Goal: Transaction & Acquisition: Purchase product/service

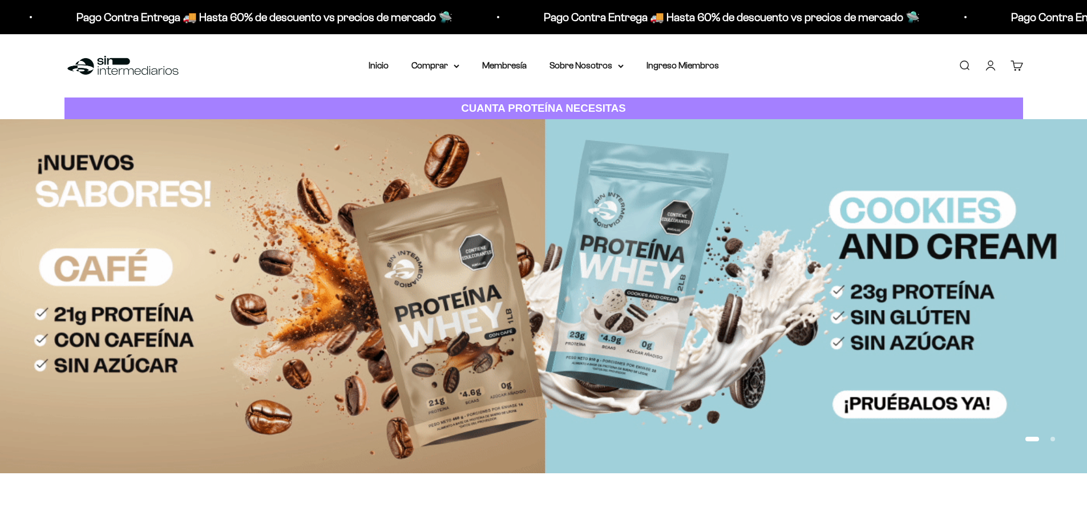
click at [990, 67] on link "Iniciar sesión" at bounding box center [990, 65] width 13 height 13
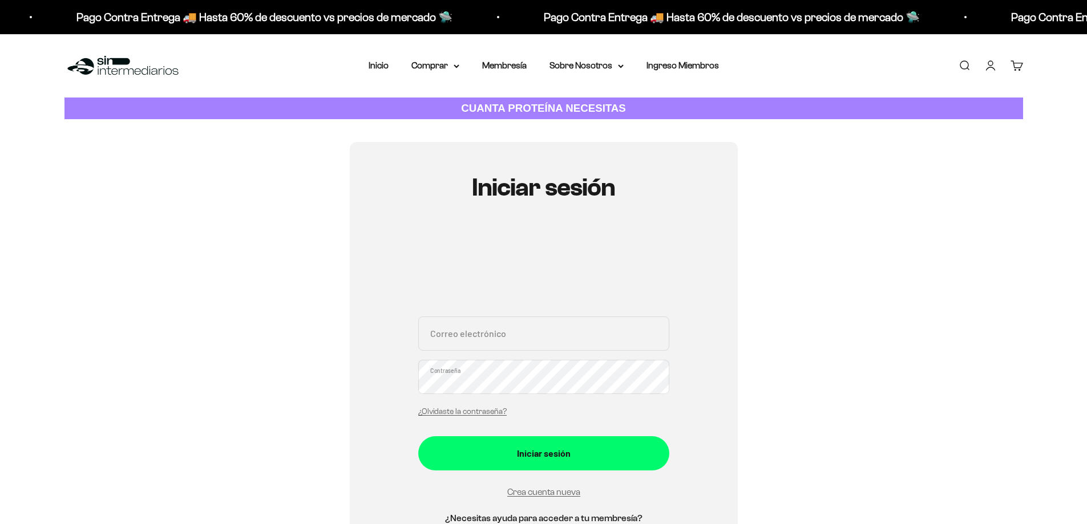
type input "[EMAIL_ADDRESS][DOMAIN_NAME]"
click at [559, 475] on form "jpmrviolin@yahoo.com Correo electrónico Contraseña ¿Olvidaste la contraseña? In…" at bounding box center [543, 408] width 251 height 183
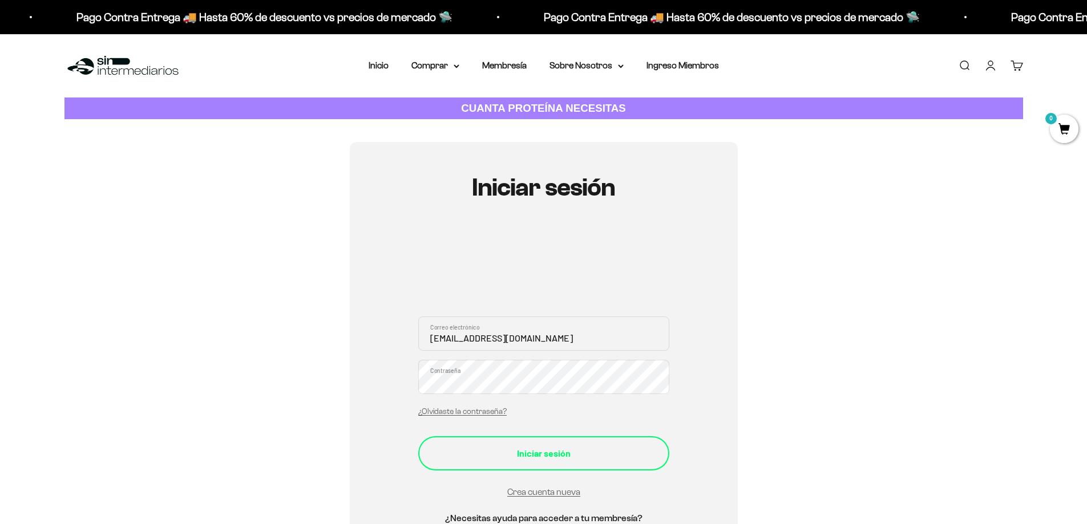
click at [562, 452] on div "Iniciar sesión" at bounding box center [543, 453] width 205 height 15
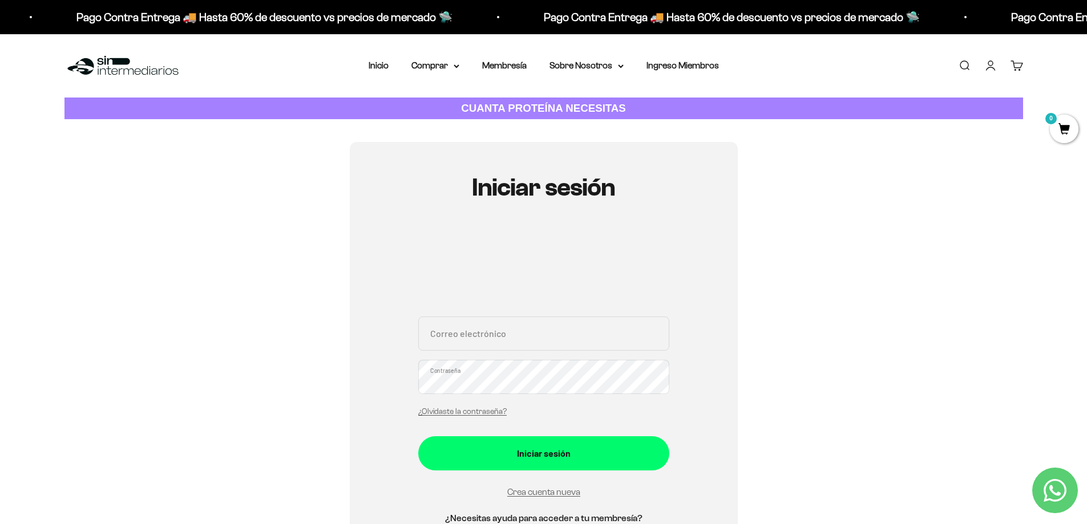
scroll to position [114, 0]
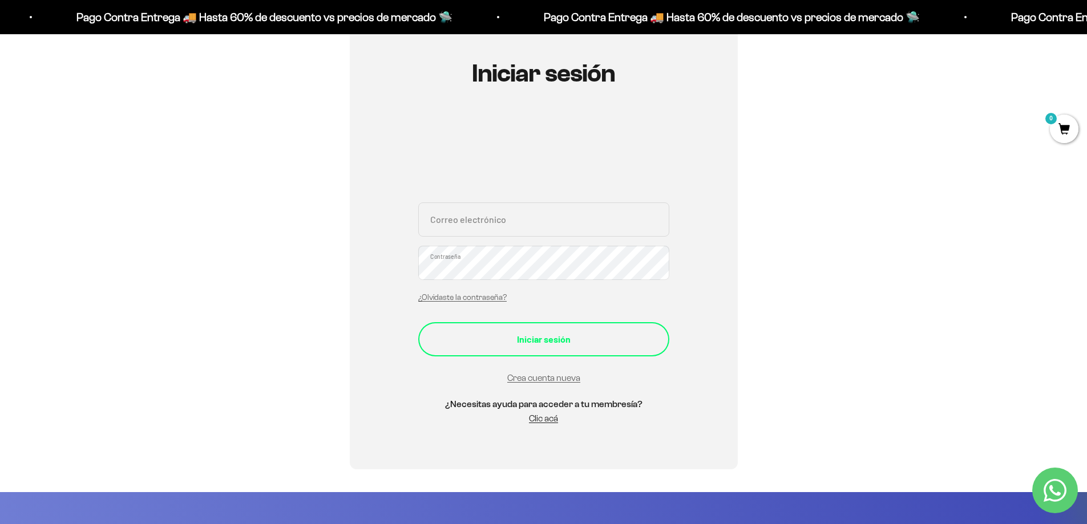
type input "jpmrviolin@yahoo.com"
click at [542, 343] on div "Iniciar sesión" at bounding box center [543, 339] width 205 height 15
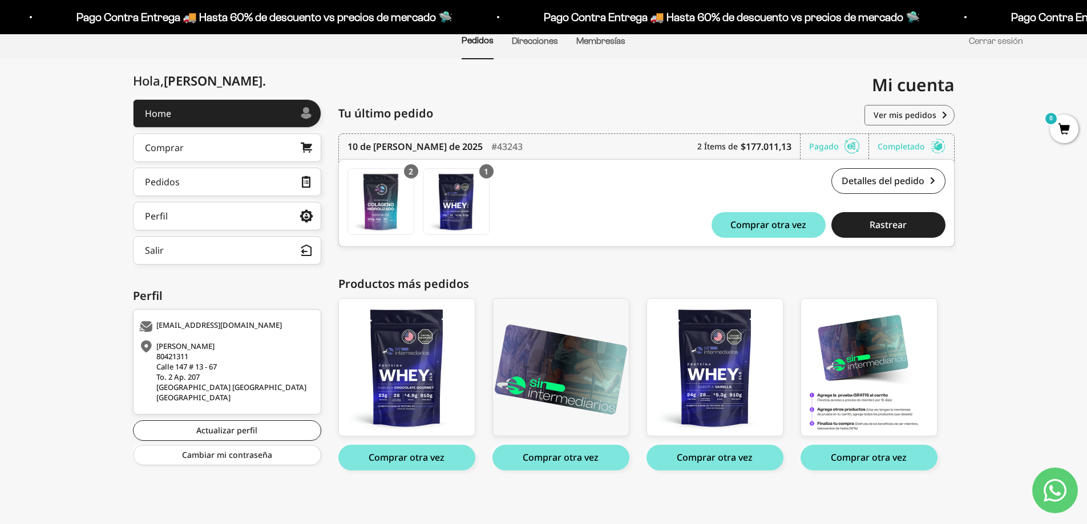
scroll to position [97, 0]
click at [163, 147] on div "Comprar" at bounding box center [164, 147] width 39 height 9
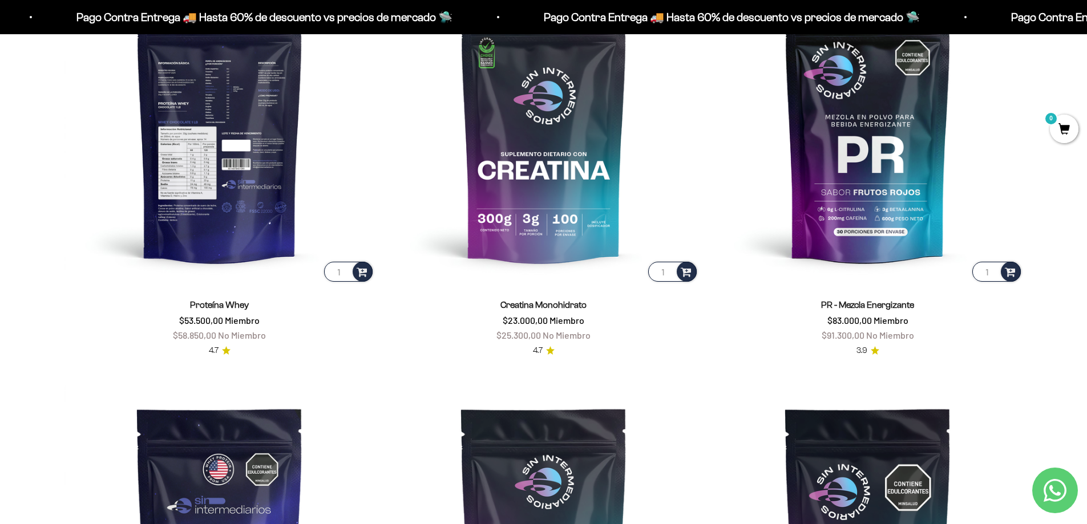
scroll to position [625, 0]
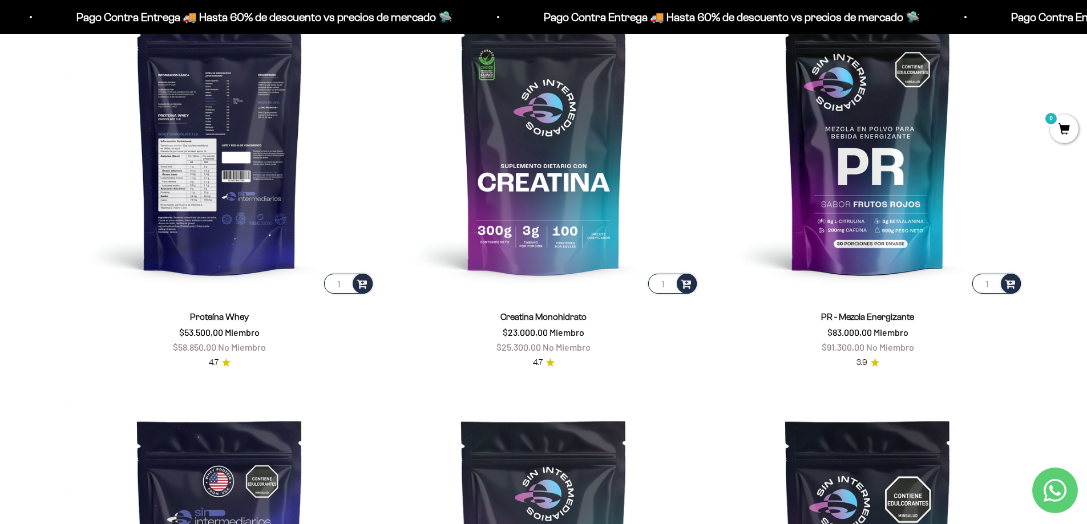
click at [227, 235] on img at bounding box center [219, 141] width 310 height 310
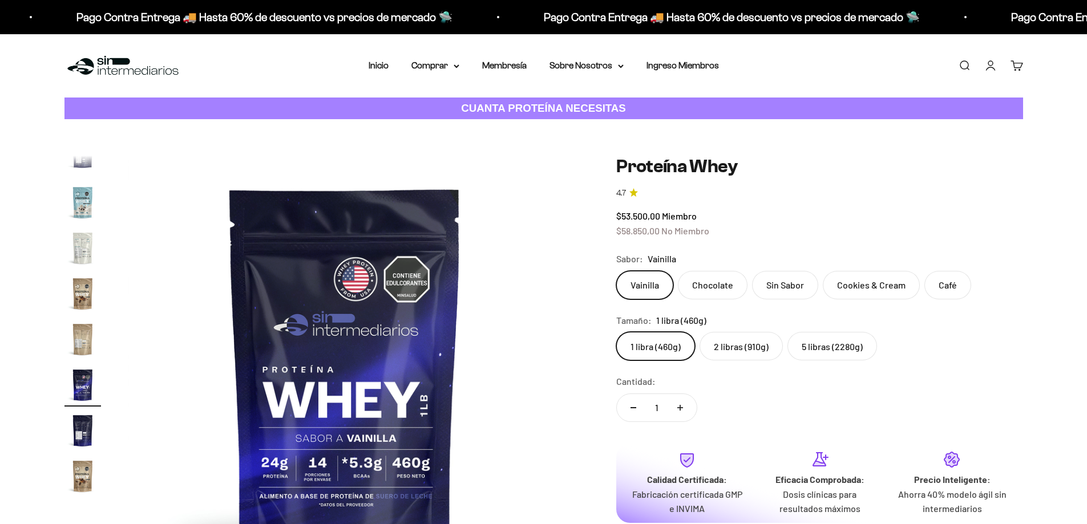
scroll to position [549, 0]
click at [718, 274] on label "Chocolate" at bounding box center [713, 285] width 70 height 29
click at [616, 271] on input "Chocolate" at bounding box center [616, 270] width 1 height 1
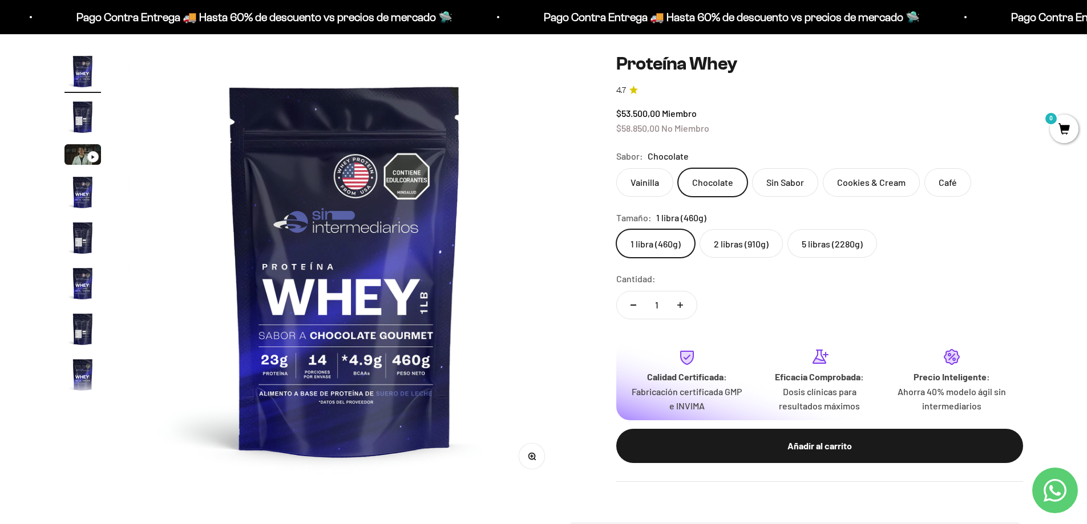
scroll to position [114, 0]
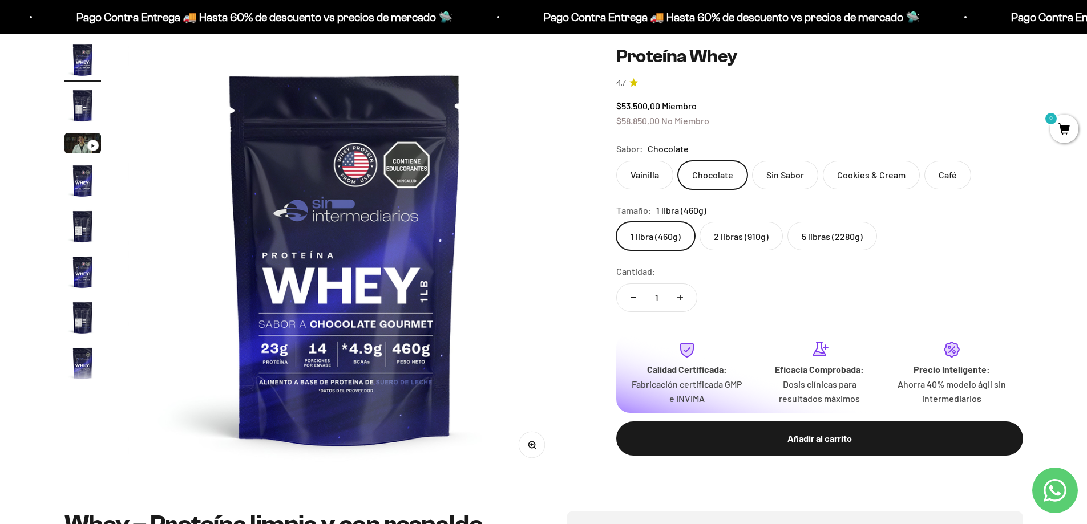
click at [836, 239] on label "5 libras (2280g)" at bounding box center [832, 236] width 90 height 29
click at [616, 222] on input "5 libras (2280g)" at bounding box center [616, 221] width 1 height 1
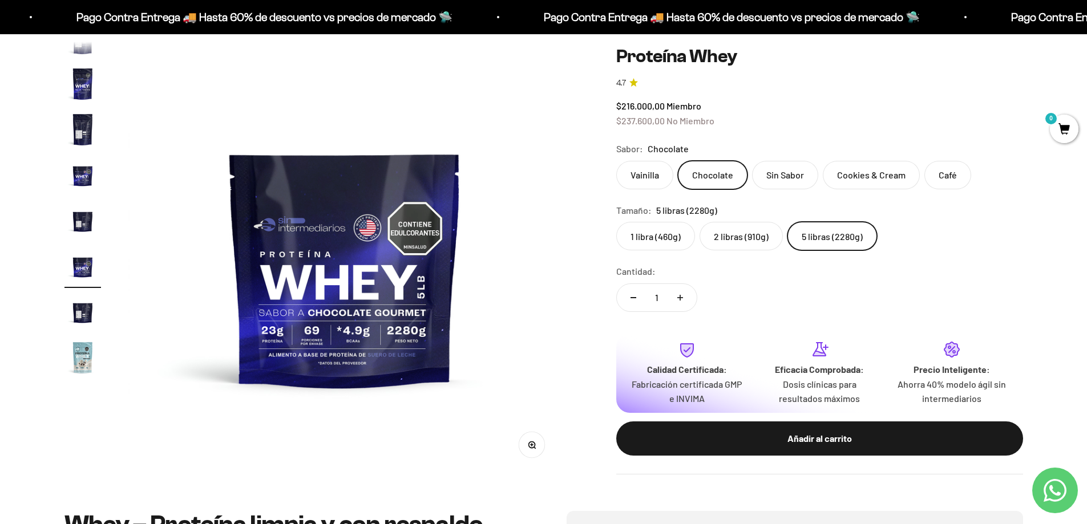
scroll to position [295, 0]
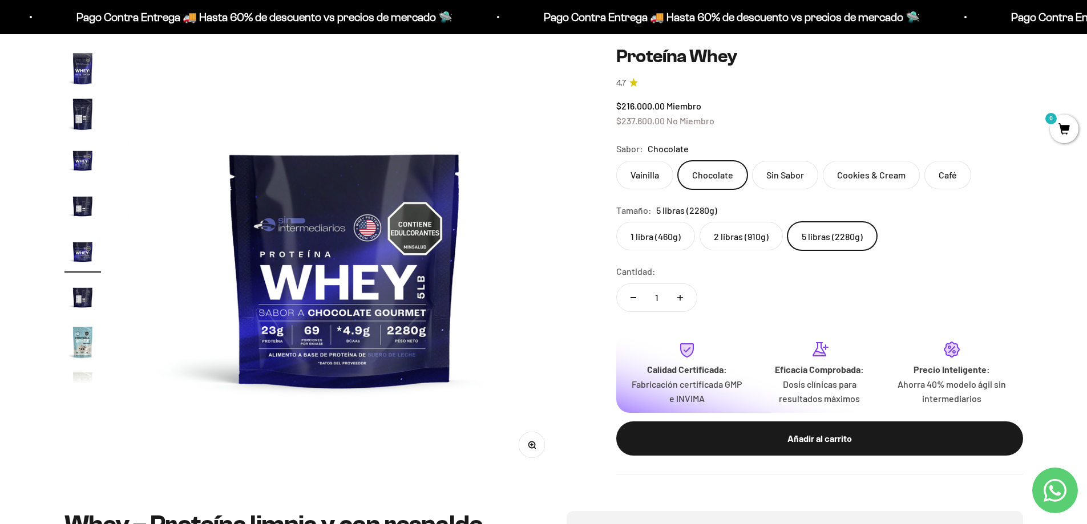
click at [727, 236] on label "2 libras (910g)" at bounding box center [741, 236] width 83 height 29
click at [616, 222] on input "2 libras (910g)" at bounding box center [616, 221] width 1 height 1
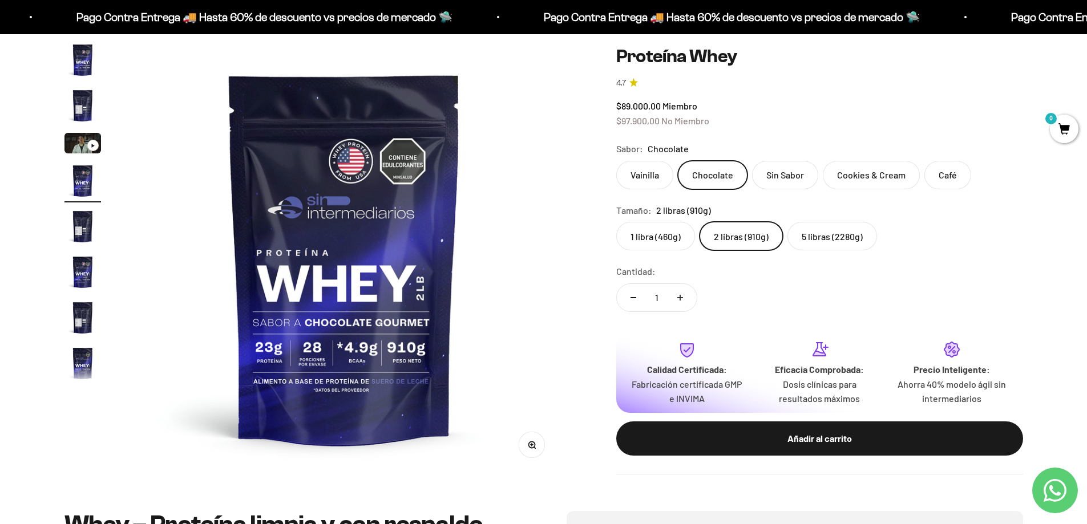
click at [803, 231] on label "5 libras (2280g)" at bounding box center [832, 236] width 90 height 29
click at [616, 222] on input "5 libras (2280g)" at bounding box center [616, 221] width 1 height 1
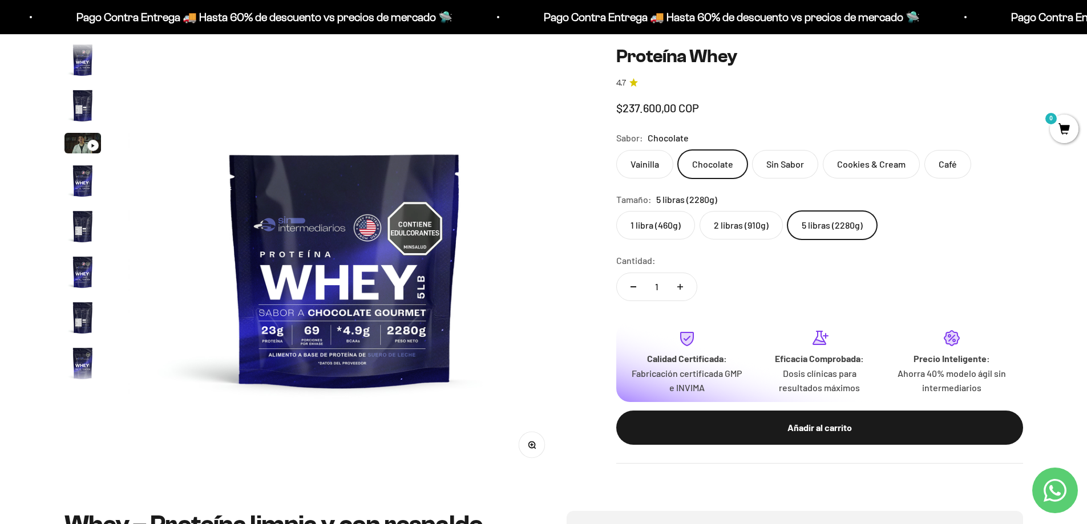
scroll to position [295, 0]
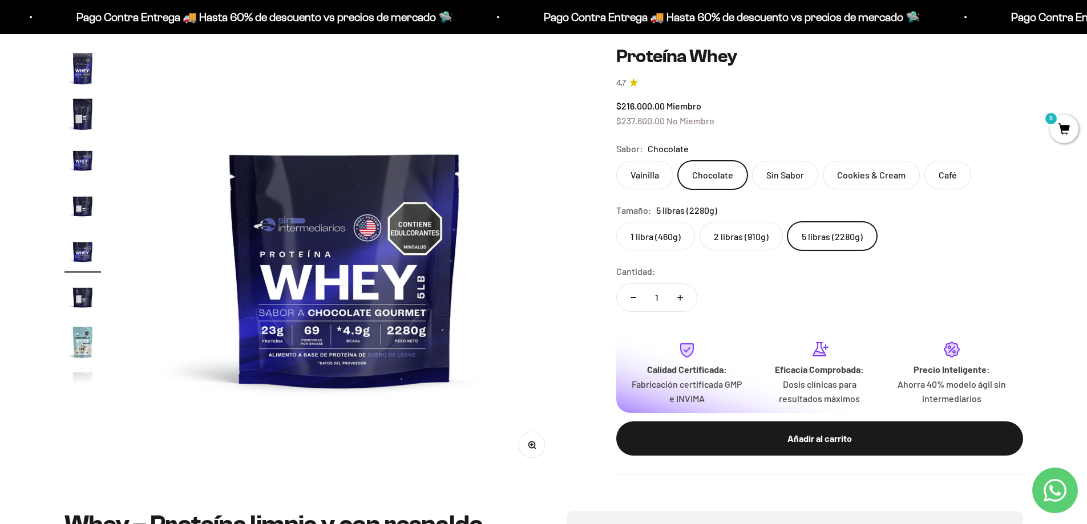
click at [736, 238] on label "2 libras (910g)" at bounding box center [741, 236] width 83 height 29
click at [616, 222] on input "2 libras (910g)" at bounding box center [616, 221] width 1 height 1
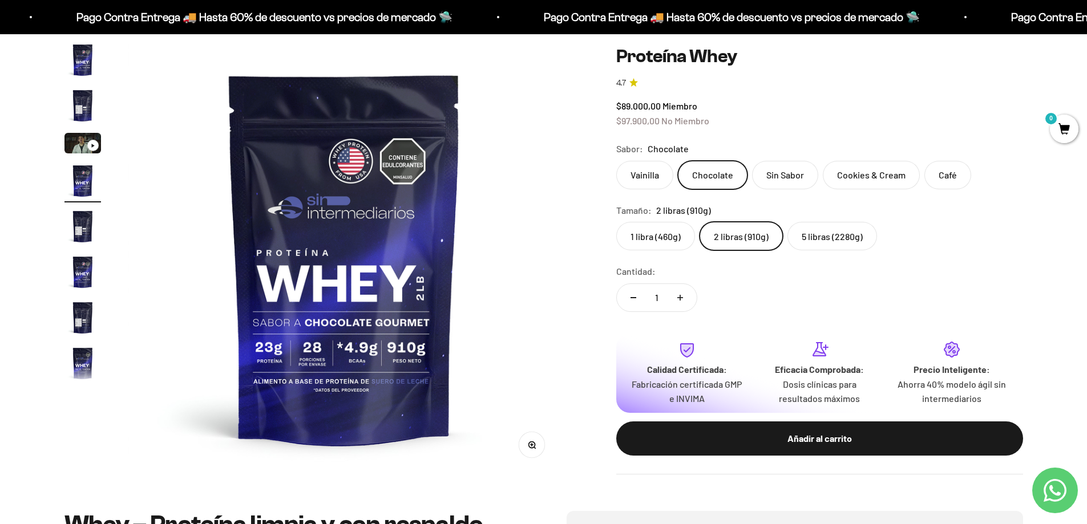
click at [678, 295] on icon "Aumentar cantidad" at bounding box center [680, 298] width 6 height 6
type input "2"
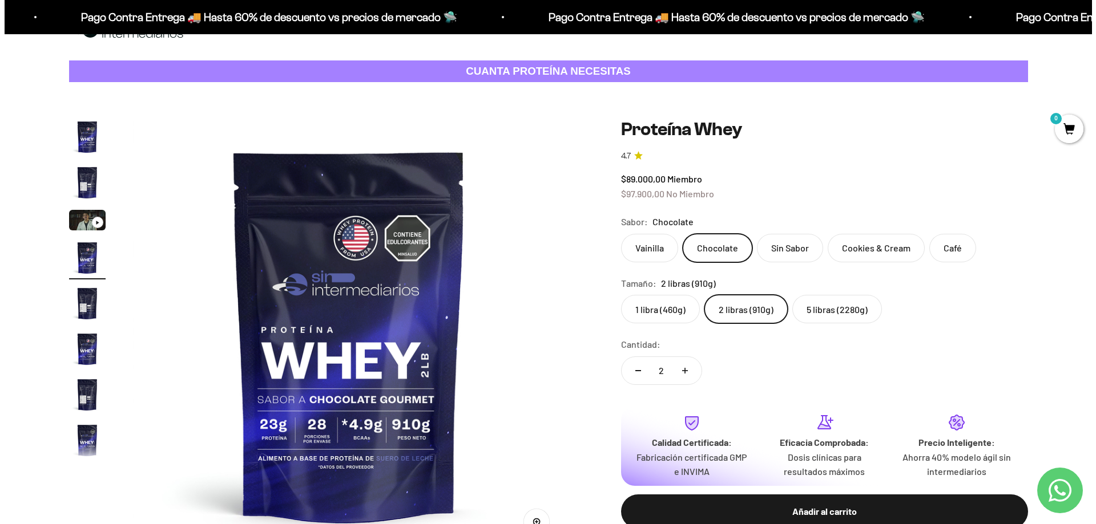
scroll to position [57, 0]
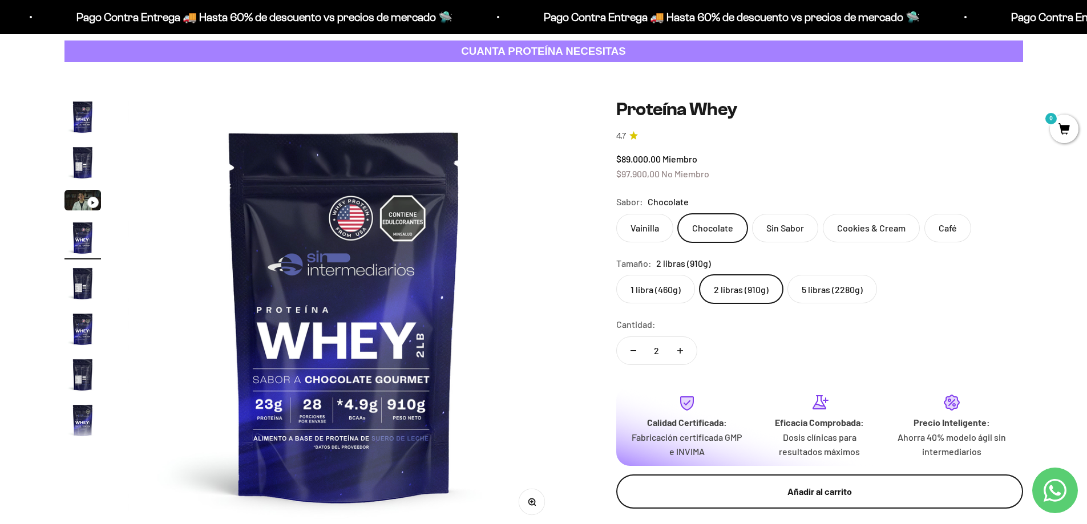
click at [843, 488] on div "Añadir al carrito" at bounding box center [819, 491] width 361 height 15
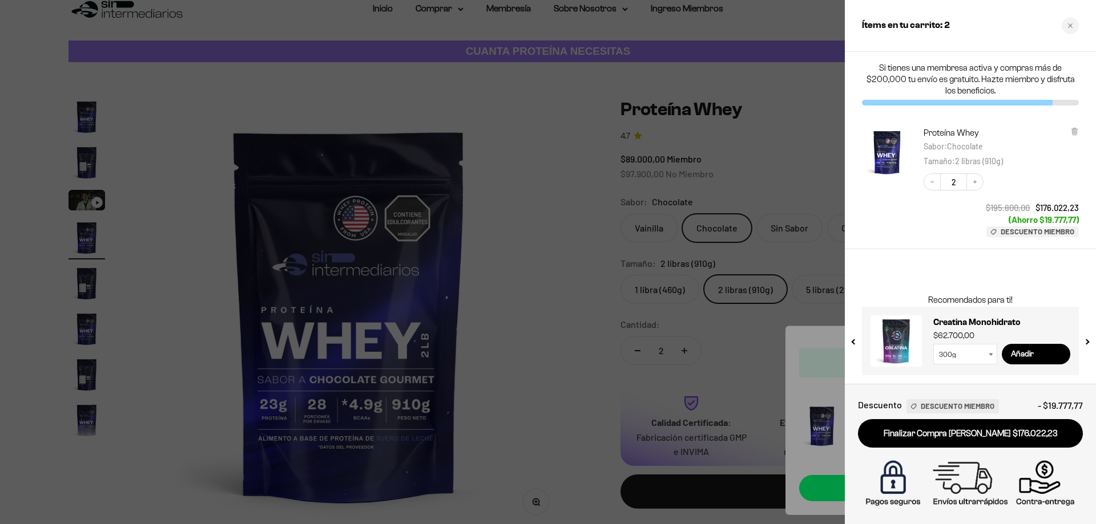
click at [902, 336] on link at bounding box center [895, 341] width 51 height 51
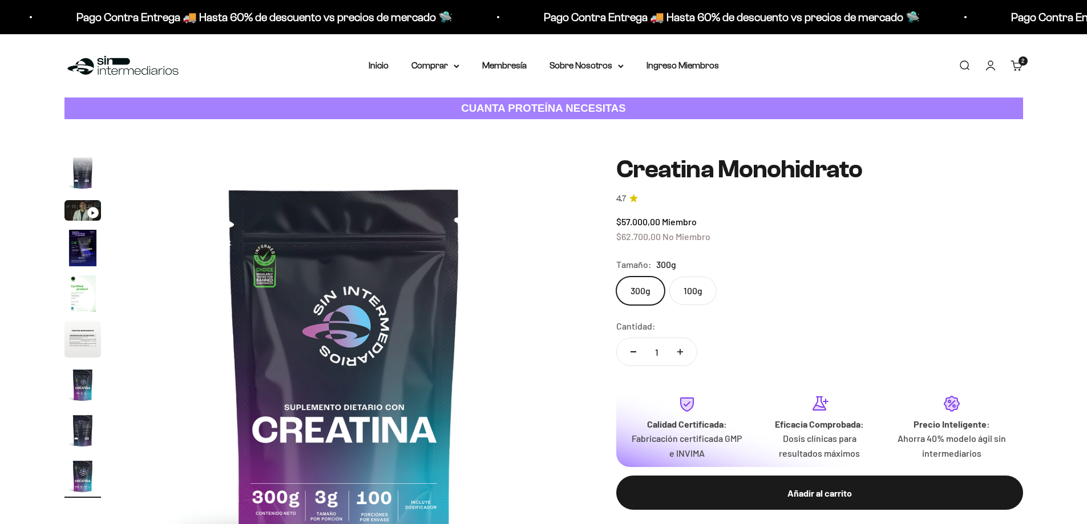
scroll to position [0, 3575]
click at [691, 291] on label "100g" at bounding box center [692, 291] width 47 height 29
click at [616, 277] on input "100g" at bounding box center [616, 276] width 1 height 1
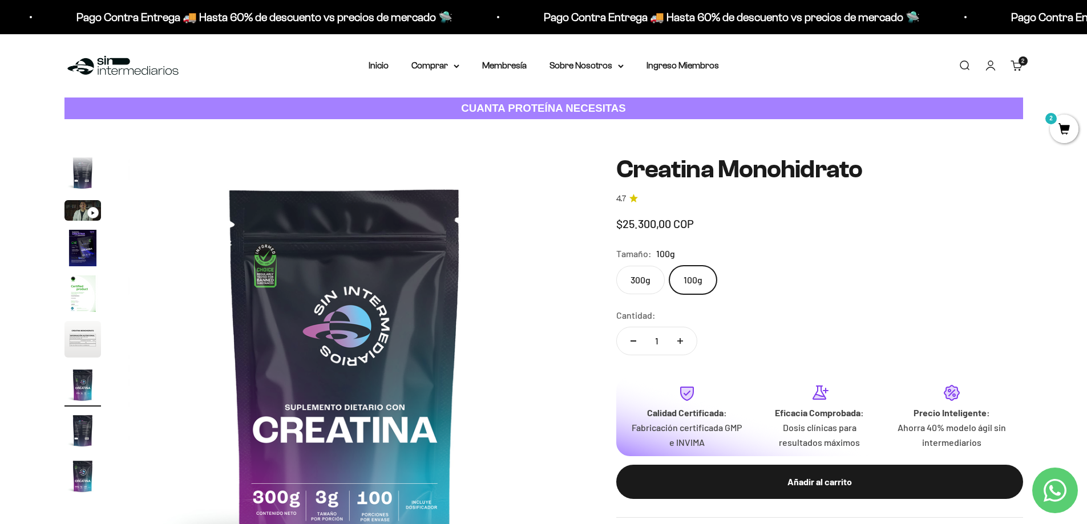
scroll to position [0, 2681]
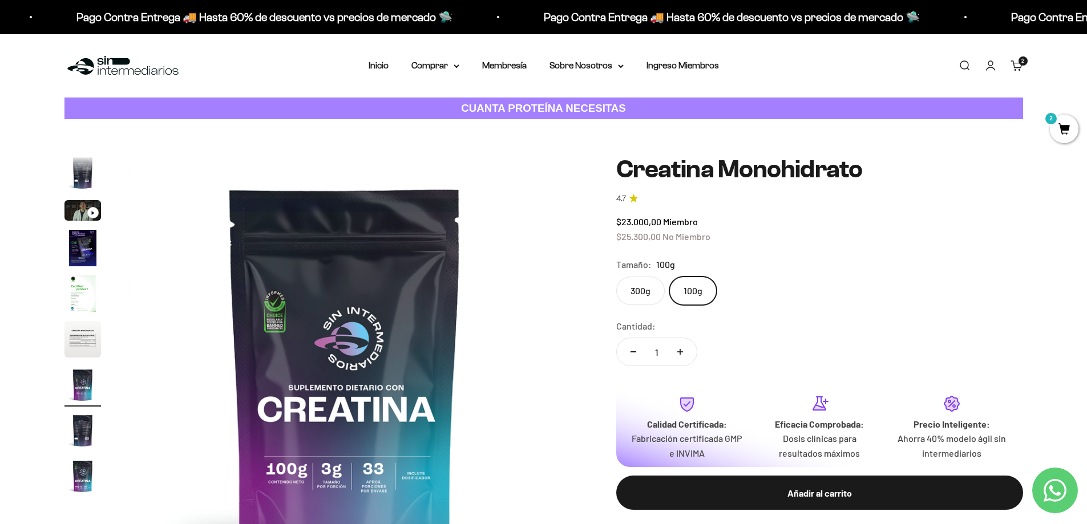
click at [642, 290] on label "300g" at bounding box center [640, 291] width 49 height 29
click at [616, 277] on input "300g" at bounding box center [616, 276] width 1 height 1
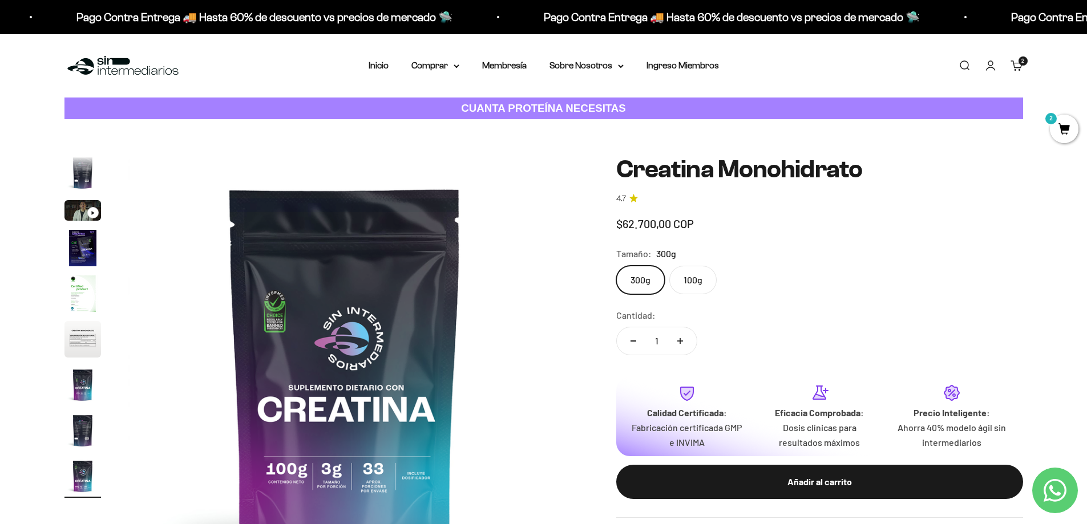
scroll to position [0, 3576]
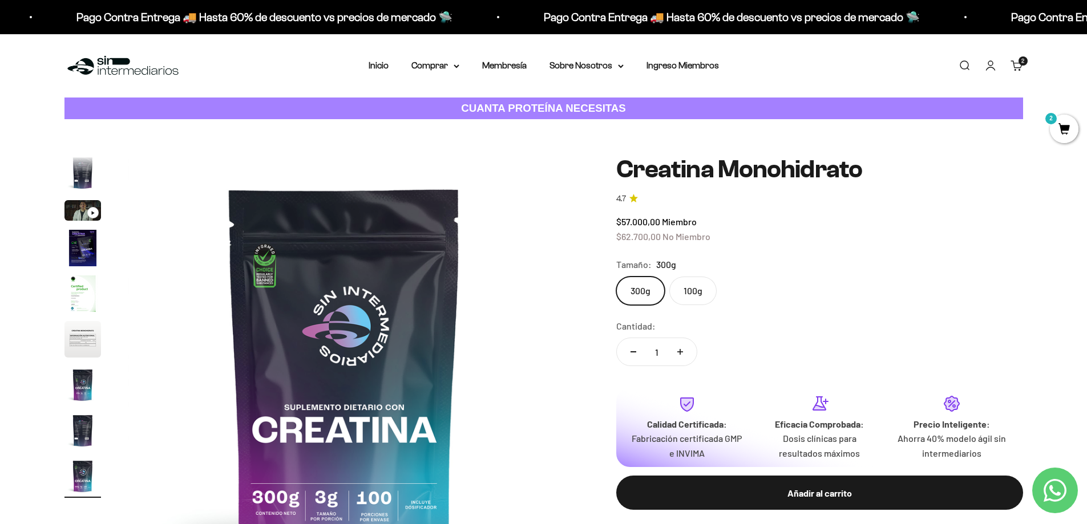
click at [697, 296] on label "100g" at bounding box center [692, 291] width 47 height 29
click at [616, 277] on input "100g" at bounding box center [616, 276] width 1 height 1
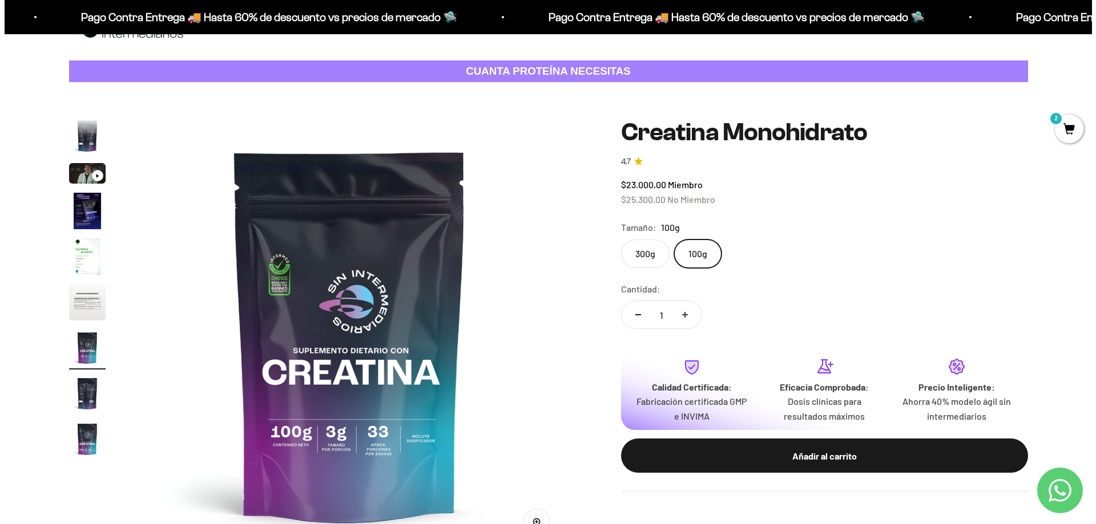
scroll to position [57, 0]
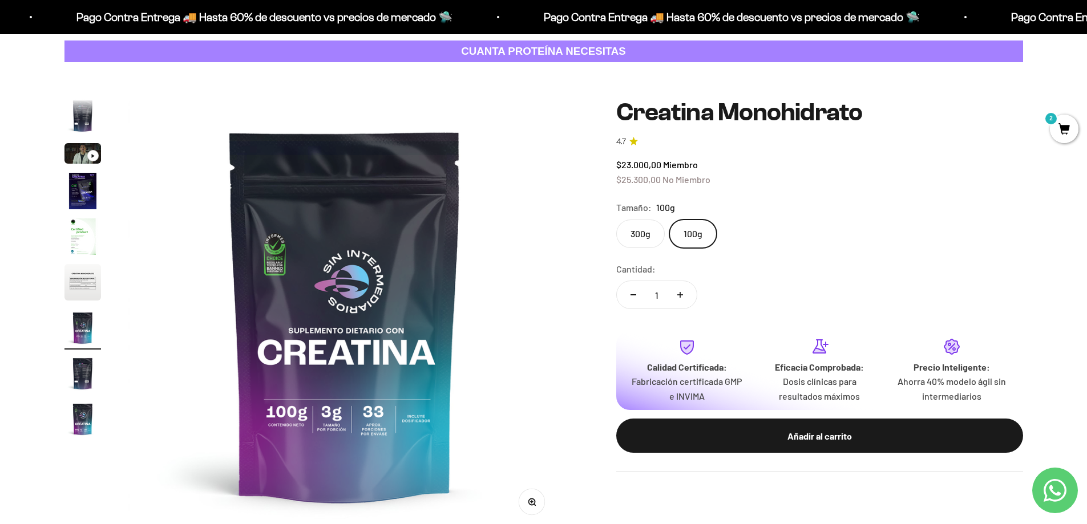
click at [681, 293] on icon "Aumentar cantidad" at bounding box center [680, 295] width 6 height 6
click at [681, 294] on icon "Aumentar cantidad" at bounding box center [680, 295] width 6 height 6
type input "3"
drag, startPoint x: 837, startPoint y: 441, endPoint x: 871, endPoint y: 212, distance: 230.8
click at [871, 212] on safe-sticky "Creatina Monohidrato 4.7 $23.000,00 Miembro $25.300,00 No Miembro Calidad de lí…" at bounding box center [819, 285] width 407 height 373
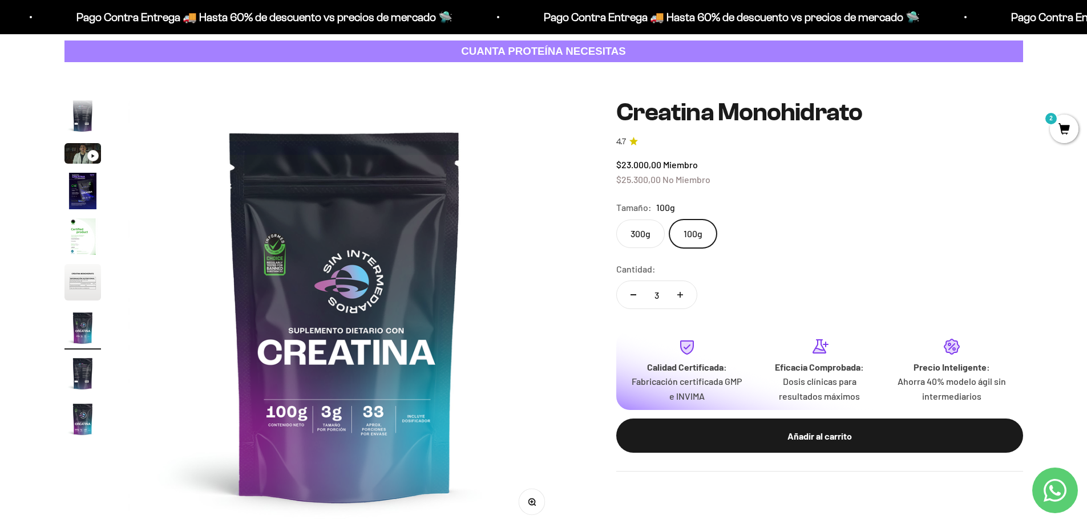
click at [1067, 127] on span "2" at bounding box center [1064, 129] width 29 height 29
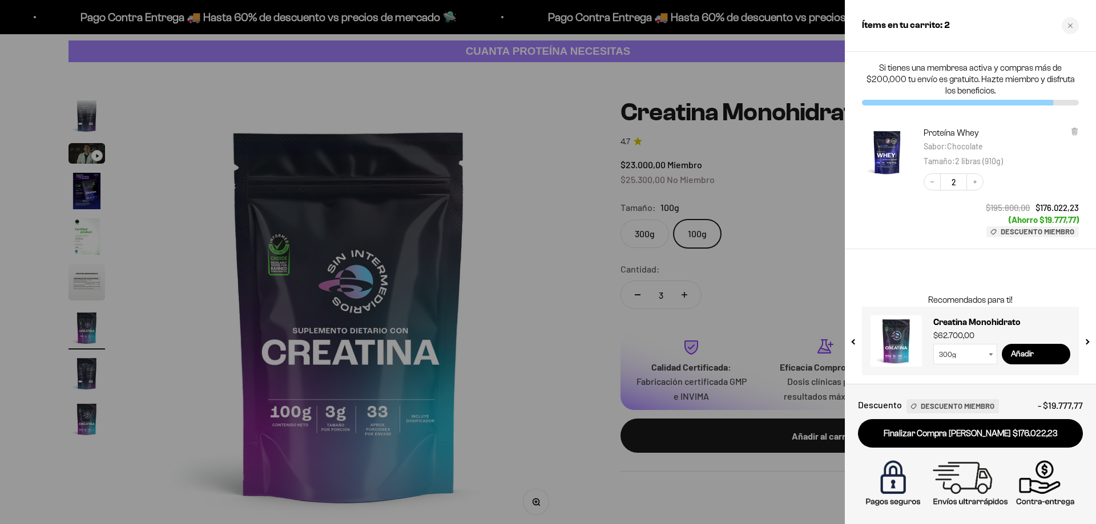
click at [889, 144] on img "Proteína Whey - Chocolate / 2 libras (910g)" at bounding box center [887, 152] width 50 height 50
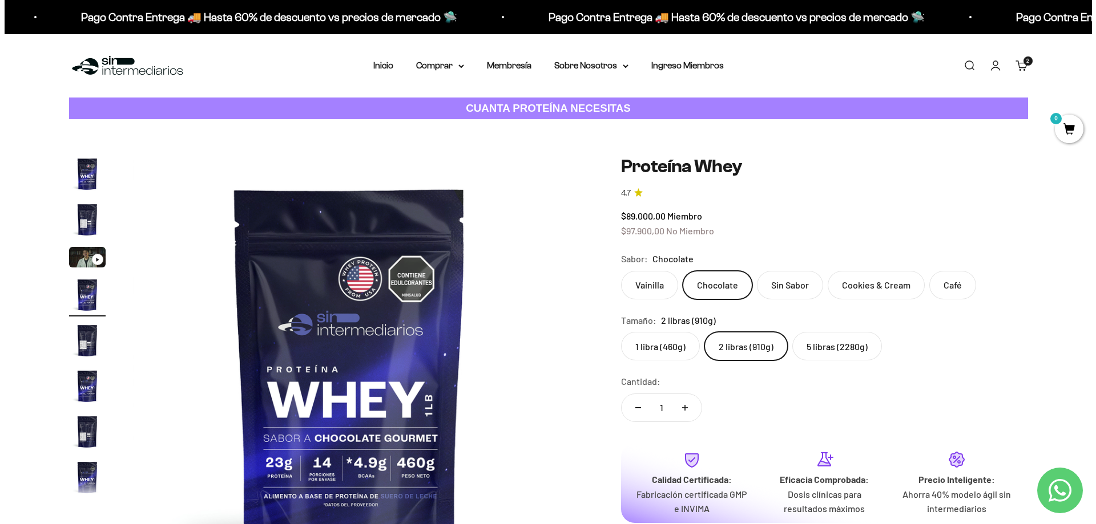
scroll to position [0, 1341]
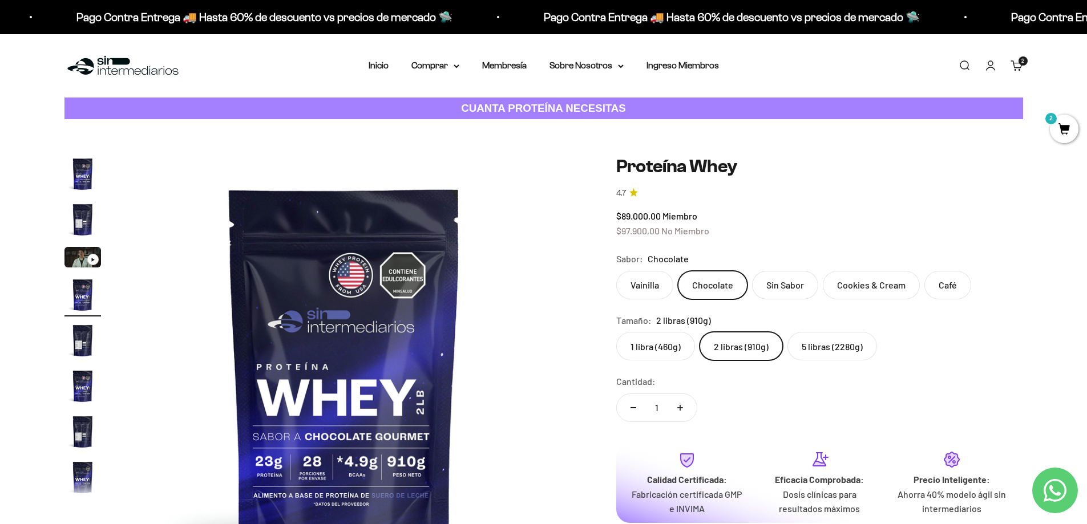
click at [1064, 124] on span "2" at bounding box center [1064, 129] width 29 height 29
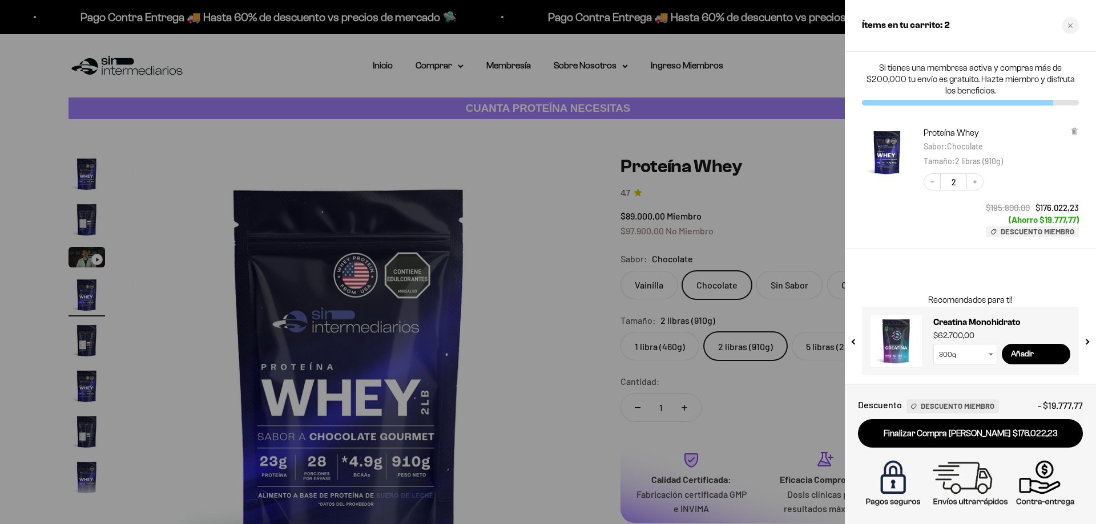
click at [898, 352] on link at bounding box center [895, 341] width 51 height 51
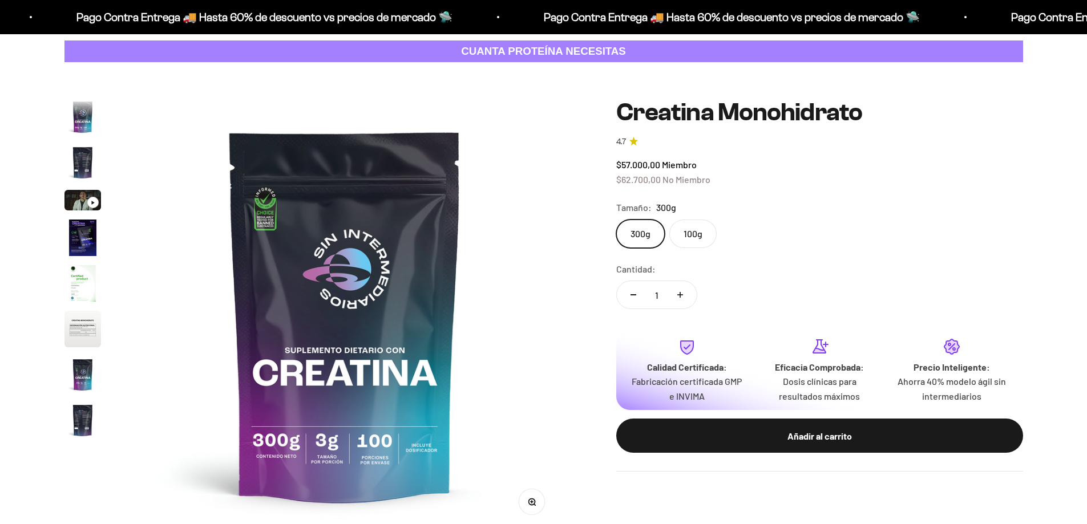
scroll to position [47, 0]
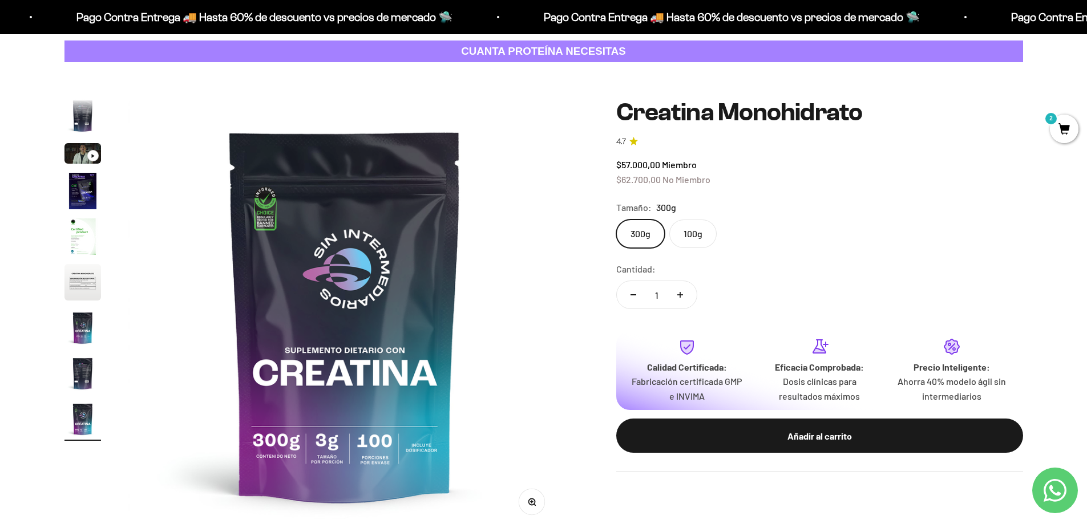
click at [694, 229] on label "100g" at bounding box center [692, 234] width 47 height 29
click at [616, 220] on input "100g" at bounding box center [616, 219] width 1 height 1
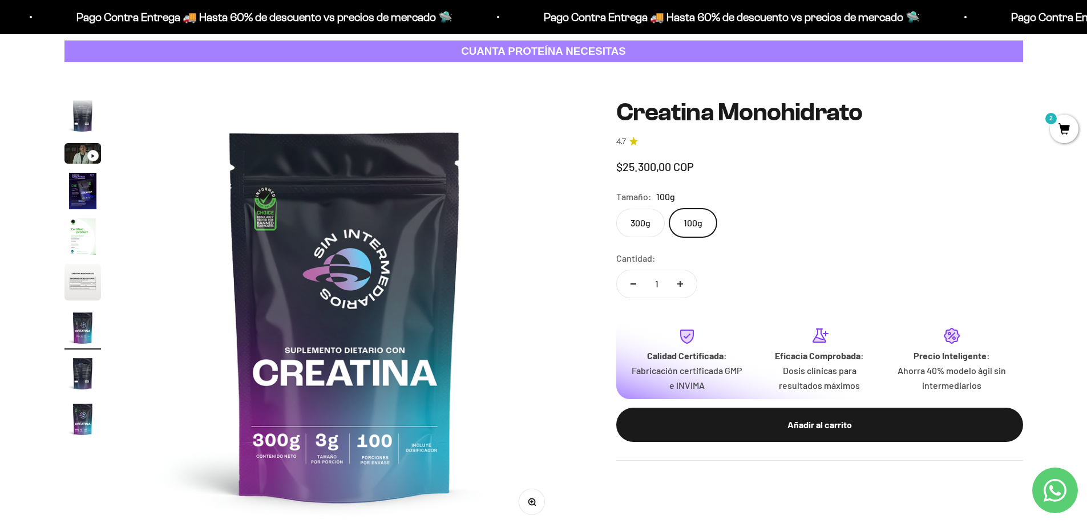
scroll to position [0, 2681]
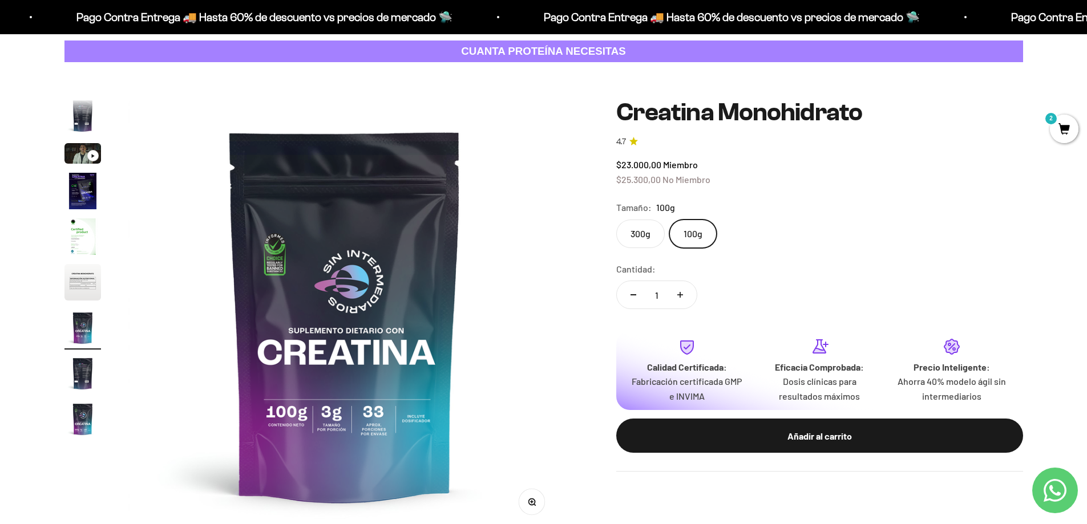
click at [652, 235] on label "300g" at bounding box center [640, 234] width 49 height 29
click at [616, 220] on input "300g" at bounding box center [616, 219] width 1 height 1
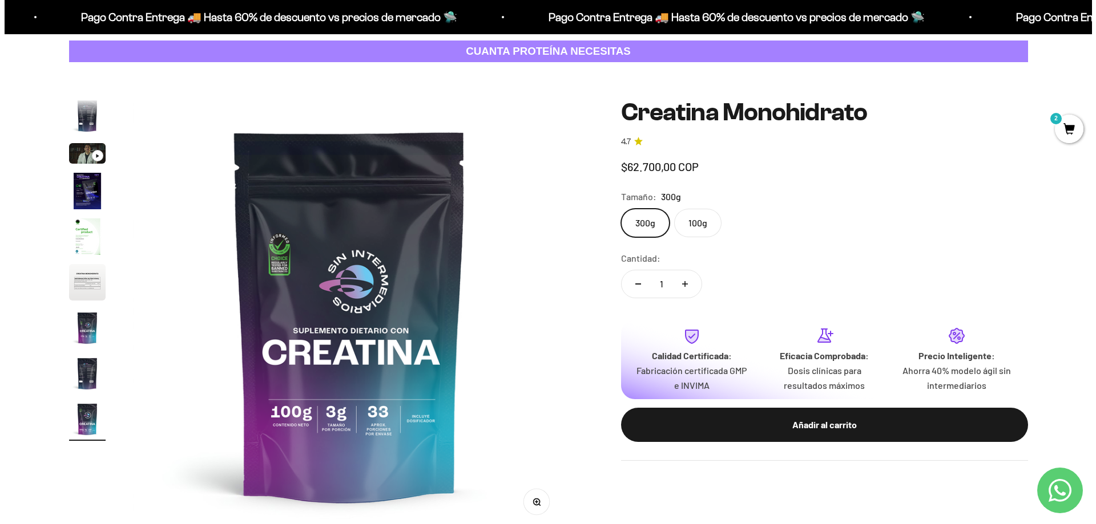
scroll to position [0, 3576]
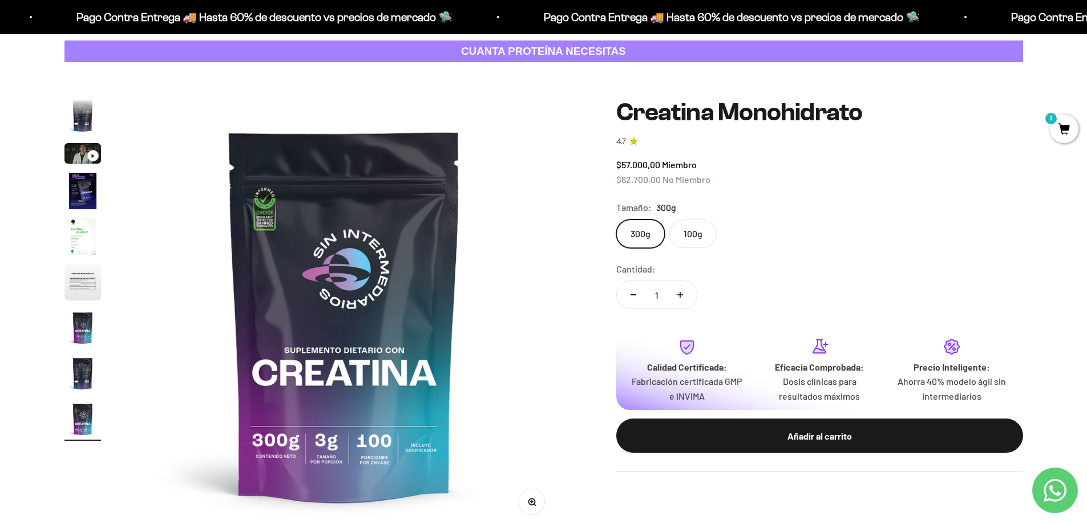
click at [682, 294] on icon "Aumentar cantidad" at bounding box center [680, 295] width 6 height 6
type input "3"
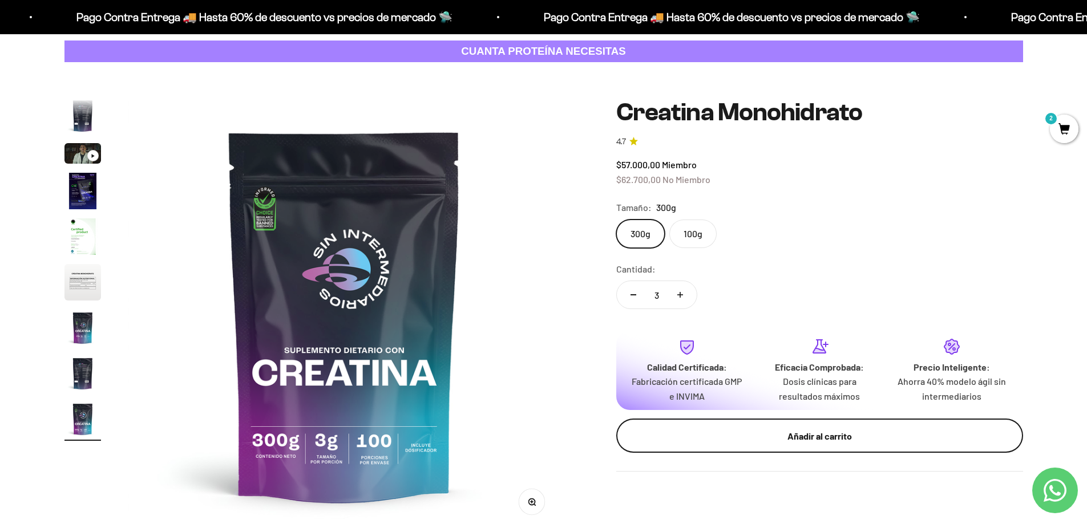
click at [826, 437] on div "Añadir al carrito" at bounding box center [819, 436] width 361 height 15
